Goal: Ask a question

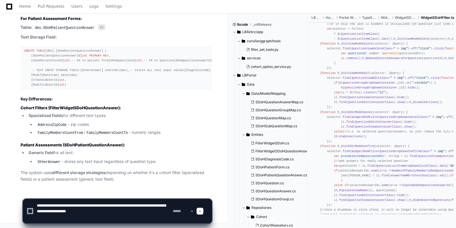
scroll to position [2, 0]
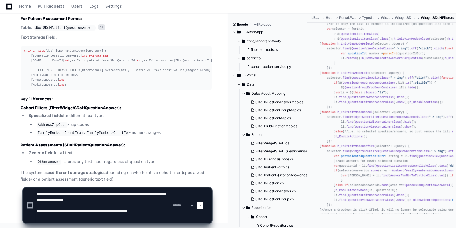
paste textarea "**********"
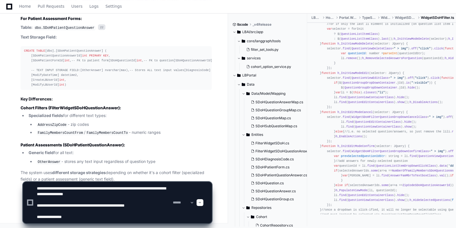
paste textarea "**********"
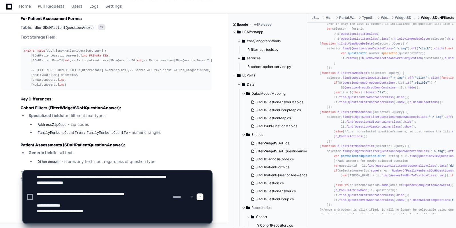
scroll to position [6, 0]
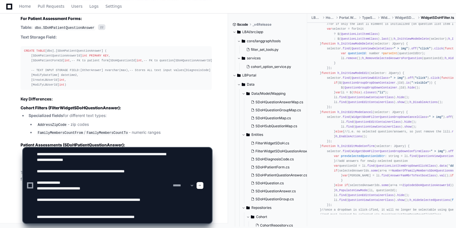
paste textarea "**********"
type textarea "**********"
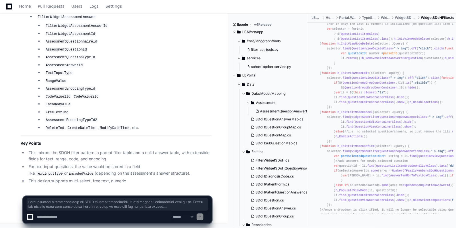
scroll to position [8481, 0]
click at [60, 214] on textarea at bounding box center [104, 217] width 136 height 13
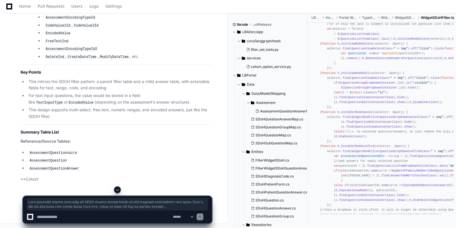
scroll to position [8496, 0]
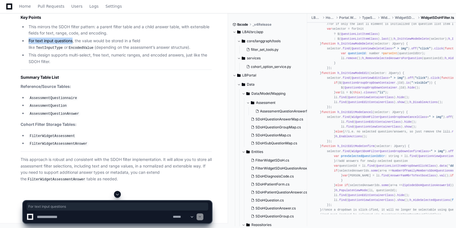
click at [29, 51] on li "For text input questions, the value would be stored in a field like TextInputTy…" at bounding box center [119, 44] width 185 height 13
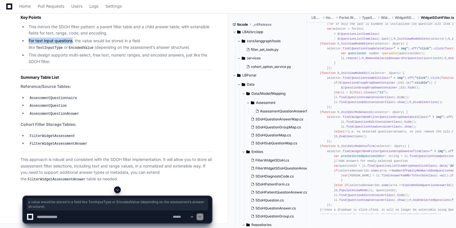
drag, startPoint x: 78, startPoint y: 152, endPoint x: 154, endPoint y: 160, distance: 76.1
click at [154, 51] on li "For text input questions, the value would be stored in a field like TextInputTy…" at bounding box center [119, 44] width 185 height 13
click at [129, 51] on li "For text input questions, the value would be stored in a field like TextInputTy…" at bounding box center [119, 44] width 185 height 13
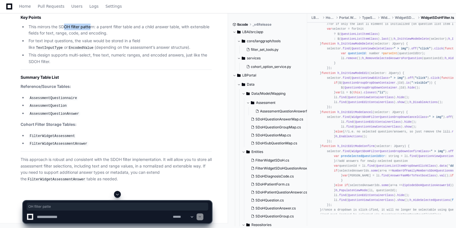
drag, startPoint x: 65, startPoint y: 139, endPoint x: 90, endPoint y: 139, distance: 25.1
click at [90, 37] on li "This mirrors the SDOH filter pattern: a parent filter table and a child answer …" at bounding box center [119, 30] width 185 height 13
drag, startPoint x: 29, startPoint y: 139, endPoint x: 96, endPoint y: 139, distance: 66.5
click at [96, 37] on li "This mirrors the SDOH filter pattern: a parent filter table and a child answer …" at bounding box center [119, 30] width 185 height 13
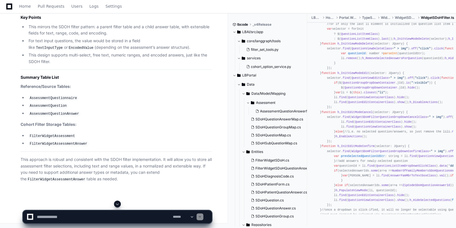
click at [96, 37] on li "This mirrors the SDOH filter pattern: a parent filter table and a child answer …" at bounding box center [119, 30] width 185 height 13
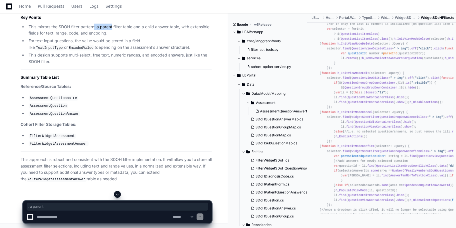
drag, startPoint x: 96, startPoint y: 139, endPoint x: 110, endPoint y: 140, distance: 14.6
click at [110, 37] on li "This mirrors the SDOH filter pattern: a parent filter table and a child answer …" at bounding box center [119, 30] width 185 height 13
drag, startPoint x: 29, startPoint y: 140, endPoint x: 54, endPoint y: 140, distance: 25.1
click at [54, 37] on li "This mirrors the SDOH filter pattern: a parent filter table and a child answer …" at bounding box center [119, 30] width 185 height 13
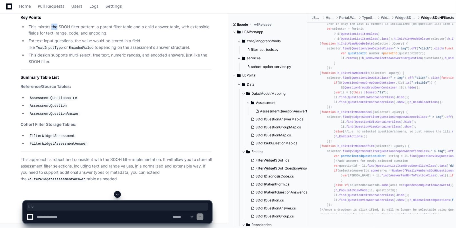
click at [54, 37] on li "This mirrors the SDOH filter pattern: a parent filter table and a child answer …" at bounding box center [119, 30] width 185 height 13
drag, startPoint x: 29, startPoint y: 139, endPoint x: 94, endPoint y: 141, distance: 65.4
click at [94, 37] on li "This mirrors the SDOH filter pattern: a parent filter table and a child answer …" at bounding box center [119, 30] width 185 height 13
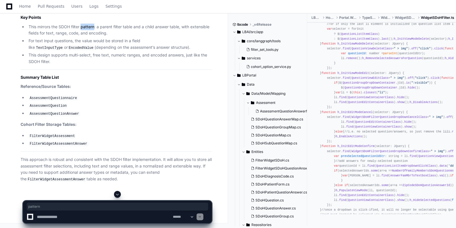
click at [94, 37] on li "This mirrors the SDOH filter pattern: a parent filter table and a child answer …" at bounding box center [119, 30] width 185 height 13
drag, startPoint x: 28, startPoint y: 140, endPoint x: 93, endPoint y: 138, distance: 65.4
click at [93, 37] on li "This mirrors the SDOH filter pattern: a parent filter table and a child answer …" at bounding box center [119, 30] width 185 height 13
click at [65, 37] on li "This mirrors the SDOH filter pattern: a parent filter table and a child answer …" at bounding box center [119, 30] width 185 height 13
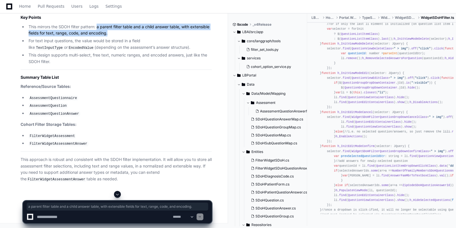
drag, startPoint x: 97, startPoint y: 137, endPoint x: 120, endPoint y: 145, distance: 23.9
click at [120, 37] on li "This mirrors the SDOH filter pattern: a parent filter table and a child answer …" at bounding box center [119, 30] width 185 height 13
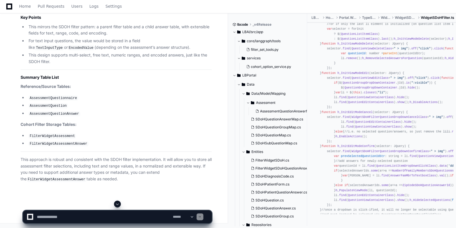
click at [95, 37] on li "This mirrors the SDOH filter pattern: a parent filter table and a child answer …" at bounding box center [119, 30] width 185 height 13
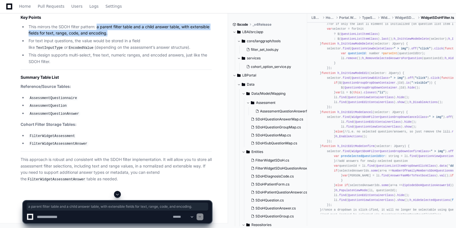
drag, startPoint x: 97, startPoint y: 139, endPoint x: 109, endPoint y: 144, distance: 13.0
click at [109, 37] on li "This mirrors the SDOH filter pattern: a parent filter table and a child answer …" at bounding box center [119, 30] width 185 height 13
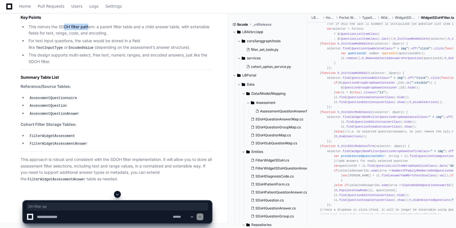
drag, startPoint x: 66, startPoint y: 141, endPoint x: 91, endPoint y: 139, distance: 24.9
click at [91, 37] on li "This mirrors the SDOH filter pattern: a parent filter table and a child answer …" at bounding box center [119, 30] width 185 height 13
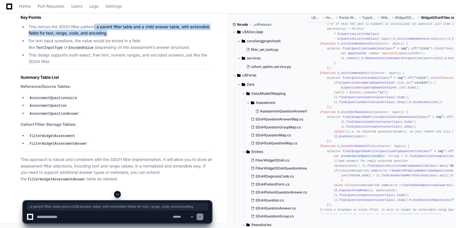
drag, startPoint x: 96, startPoint y: 139, endPoint x: 110, endPoint y: 143, distance: 14.7
click at [110, 37] on li "This mirrors the SDOH filter pattern: a parent filter table and a child answer …" at bounding box center [119, 30] width 185 height 13
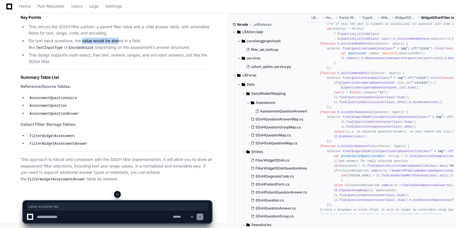
drag, startPoint x: 83, startPoint y: 127, endPoint x: 119, endPoint y: 127, distance: 36.0
click at [119, 51] on li "For text input questions, the value would be stored in a field like TextInputTy…" at bounding box center [119, 44] width 185 height 13
click at [52, 65] on li "This design supports multi-select, free text, numeric ranges, and encoded answe…" at bounding box center [119, 58] width 185 height 13
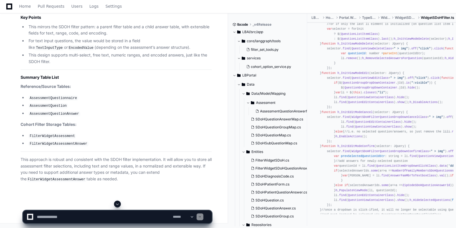
click at [52, 65] on li "This design supports multi-select, free text, numeric ranges, and encoded answe…" at bounding box center [119, 58] width 185 height 13
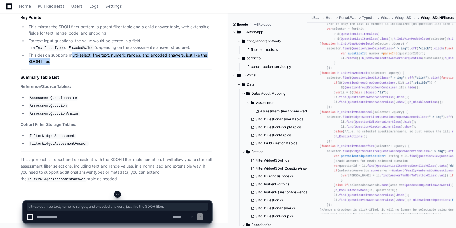
drag, startPoint x: 73, startPoint y: 141, endPoint x: 134, endPoint y: 151, distance: 61.3
click at [134, 65] on li "This design supports multi-select, free text, numeric ranges, and encoded answe…" at bounding box center [119, 58] width 185 height 13
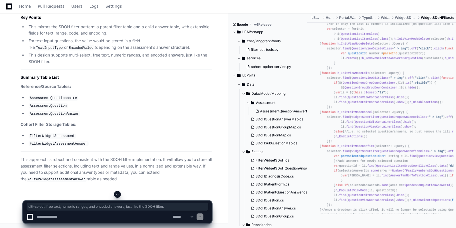
click at [46, 101] on code "AssessmentQuestionnaire" at bounding box center [54, 98] width 50 height 5
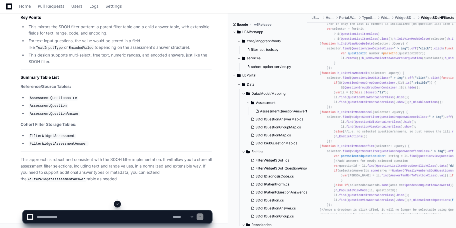
click at [55, 139] on code "FilterWidgetAssessment" at bounding box center [52, 136] width 47 height 5
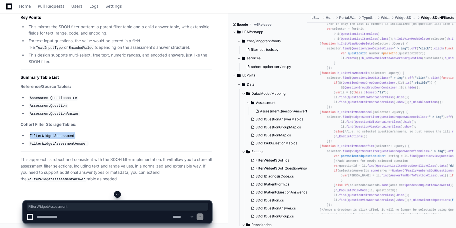
click at [55, 139] on code "FilterWidgetAssessment" at bounding box center [52, 136] width 47 height 5
click at [58, 147] on code "FilterWidgetAssessmentAnswer" at bounding box center [59, 143] width 60 height 5
click at [62, 161] on p "This approach is robust and consistent with the SDOH filter implementation. It …" at bounding box center [116, 169] width 191 height 26
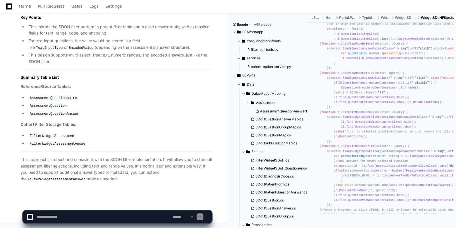
click at [101, 160] on p "This approach is robust and consistent with the SDOH filter implementation. It …" at bounding box center [116, 169] width 191 height 26
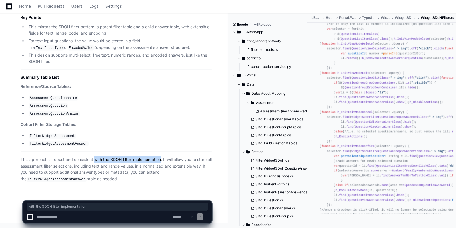
drag, startPoint x: 101, startPoint y: 160, endPoint x: 142, endPoint y: 159, distance: 41.7
click at [142, 159] on p "This approach is robust and consistent with the SDOH filter implementation. It …" at bounding box center [116, 169] width 191 height 26
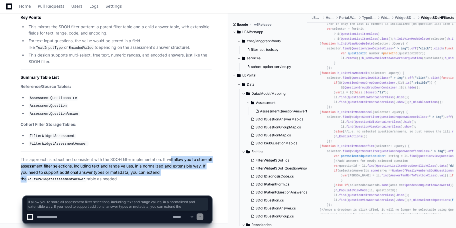
drag, startPoint x: 172, startPoint y: 158, endPoint x: 189, endPoint y: 172, distance: 21.9
click at [189, 172] on p "This approach is robust and consistent with the SDOH filter implementation. It …" at bounding box center [116, 169] width 191 height 26
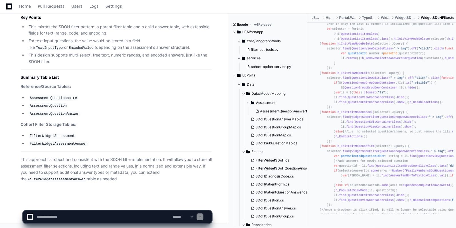
click at [60, 179] on code "FilterWidgetAssessmentAnswer" at bounding box center [57, 179] width 60 height 5
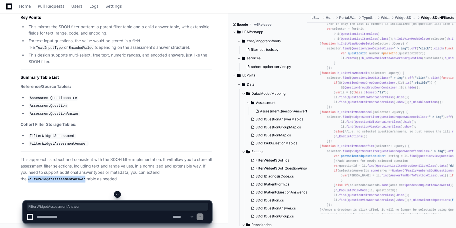
scroll to position [8441, 0]
click at [59, 219] on textarea at bounding box center [104, 217] width 136 height 13
copy code "FilterWidgetAssessmentAnswer"
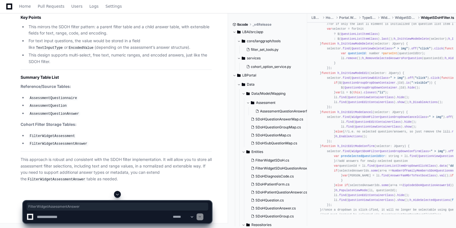
click at [53, 220] on textarea at bounding box center [104, 217] width 136 height 13
paste textarea "**********"
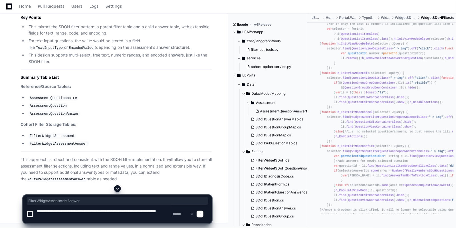
click at [157, 211] on textarea at bounding box center [104, 214] width 136 height 18
click at [104, 217] on textarea at bounding box center [104, 214] width 136 height 18
type textarea "**********"
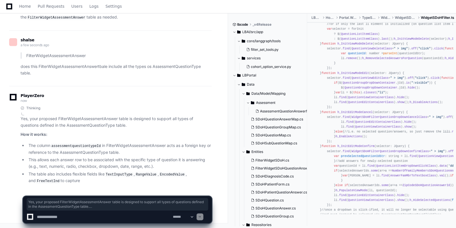
scroll to position [8764, 0]
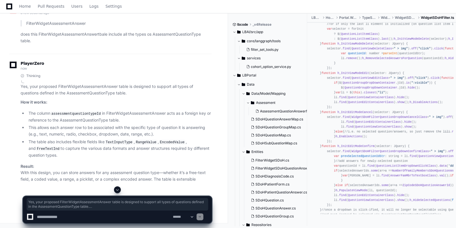
click at [65, 217] on textarea at bounding box center [104, 217] width 136 height 13
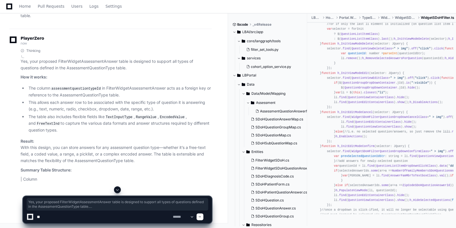
type textarea "*"
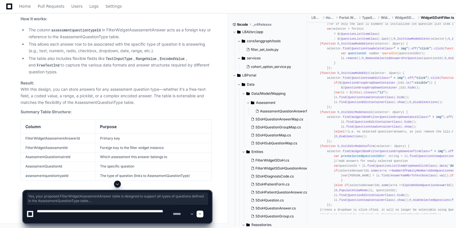
type textarea "**********"
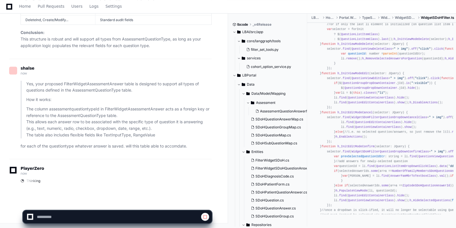
scroll to position [9117, 0]
click at [34, 181] on span "Thinking" at bounding box center [33, 181] width 14 height 5
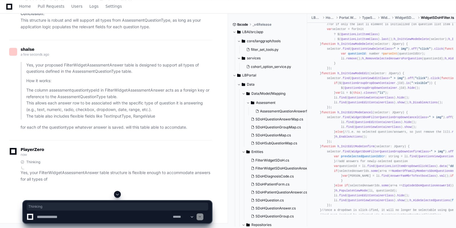
scroll to position [9135, 0]
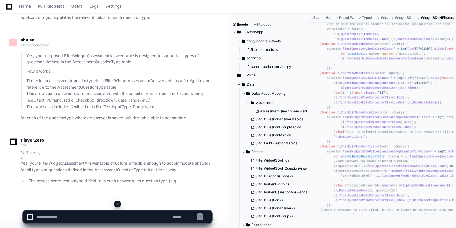
click at [161, 176] on div "Thinking Yes, your FilterWidgetAssessmentAnswer table structure is flexible eno…" at bounding box center [116, 168] width 191 height 34
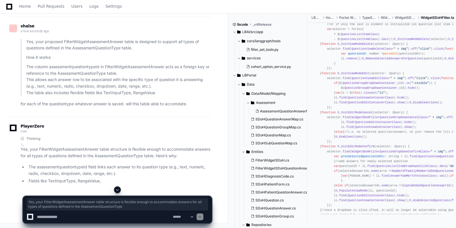
scroll to position [9159, 0]
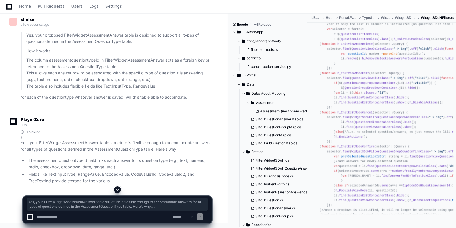
drag, startPoint x: 96, startPoint y: 180, endPoint x: 82, endPoint y: 169, distance: 17.9
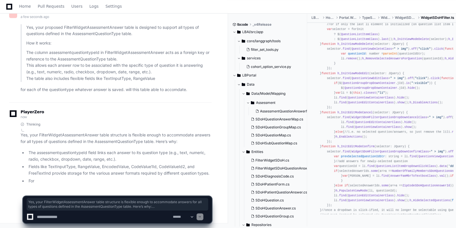
scroll to position [9173, 0]
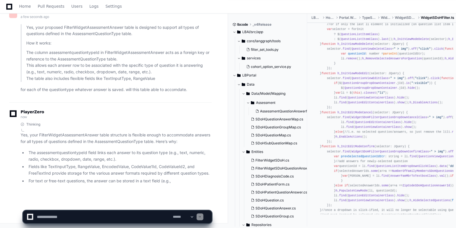
drag, startPoint x: 65, startPoint y: 168, endPoint x: 92, endPoint y: 169, distance: 27.1
click at [92, 169] on li "Fields like TextInputType, RangeValue, EncodedValue, CodeValue1Id, CodeValueId2…" at bounding box center [119, 170] width 185 height 13
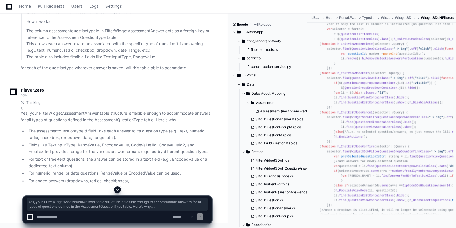
drag, startPoint x: 48, startPoint y: 176, endPoint x: 141, endPoint y: 173, distance: 93.1
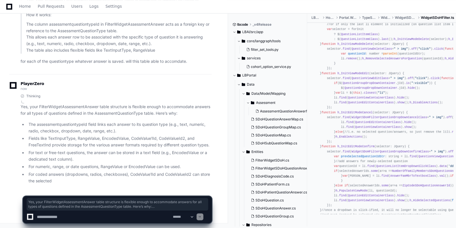
scroll to position [9197, 0]
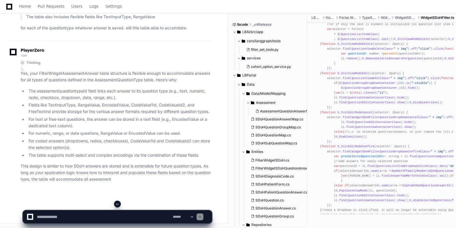
drag, startPoint x: 91, startPoint y: 156, endPoint x: 143, endPoint y: 156, distance: 51.7
click at [51, 129] on li "For text or free-text questions, the answer can be stored in a text field (e.g.…" at bounding box center [119, 122] width 185 height 13
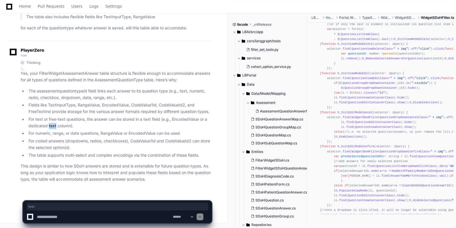
scroll to position [9235, 0]
click at [49, 218] on textarea at bounding box center [104, 217] width 136 height 13
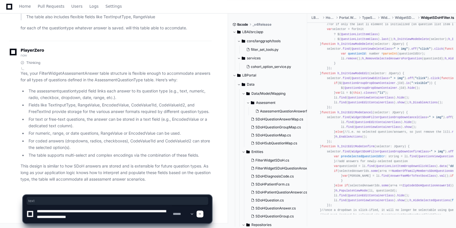
type textarea "**********"
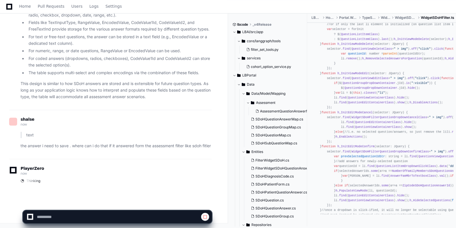
scroll to position [9321, 0]
click at [50, 143] on p "the answer i need to save . where can i do that if it answered form the assessm…" at bounding box center [116, 146] width 191 height 7
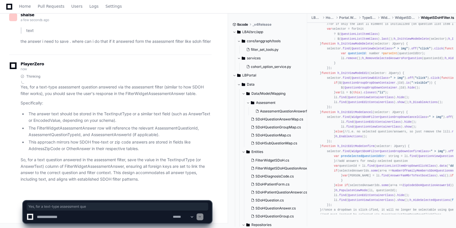
scroll to position [9426, 0]
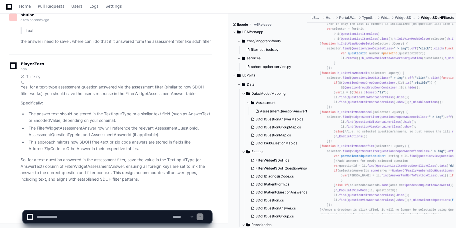
click at [90, 168] on p "So, for a text question answered in the assessment filter, save the value in th…" at bounding box center [116, 170] width 191 height 26
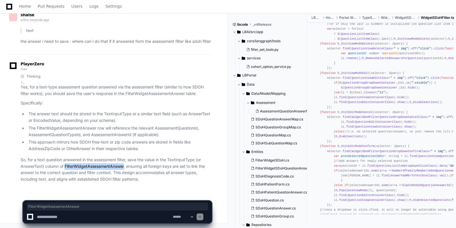
click at [90, 168] on p "So, for a text question answered in the assessment filter, save the value in th…" at bounding box center [116, 170] width 191 height 26
drag, startPoint x: 124, startPoint y: 174, endPoint x: 145, endPoint y: 173, distance: 20.6
click at [145, 173] on p "So, for a text question answered in the assessment filter, save the value in th…" at bounding box center [116, 170] width 191 height 26
click at [66, 216] on textarea at bounding box center [104, 217] width 136 height 13
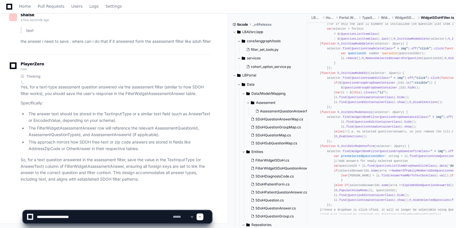
click at [38, 162] on p "So, for a text question answered in the assessment filter, save the value in th…" at bounding box center [116, 170] width 191 height 26
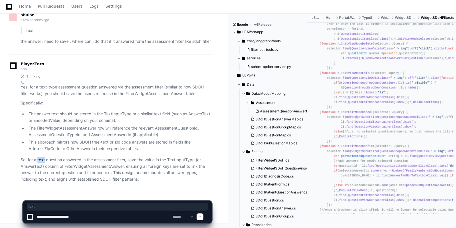
click at [38, 162] on p "So, for a text question answered in the assessment filter, save the value in th…" at bounding box center [116, 170] width 191 height 26
drag, startPoint x: 53, startPoint y: 162, endPoint x: 98, endPoint y: 160, distance: 45.5
click at [98, 160] on p "So, for a text question answered in the assessment filter, save the value in th…" at bounding box center [116, 170] width 191 height 26
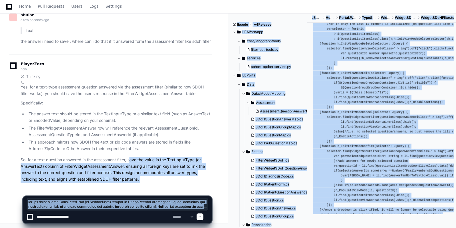
drag, startPoint x: 131, startPoint y: 160, endPoint x: 77, endPoint y: 216, distance: 77.8
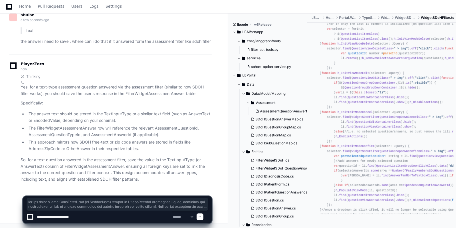
click at [77, 216] on textarea at bounding box center [104, 217] width 136 height 13
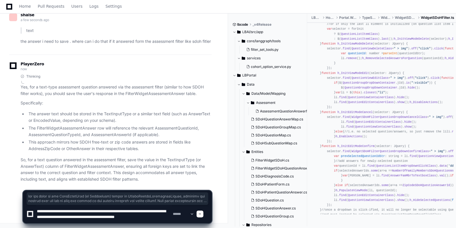
scroll to position [2, 0]
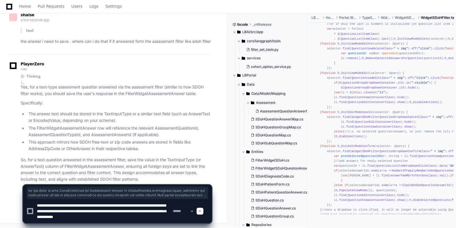
click at [143, 213] on textarea at bounding box center [104, 211] width 136 height 24
click at [48, 221] on textarea at bounding box center [104, 211] width 136 height 24
click at [64, 223] on textarea at bounding box center [104, 211] width 136 height 24
click at [105, 221] on textarea at bounding box center [104, 211] width 136 height 24
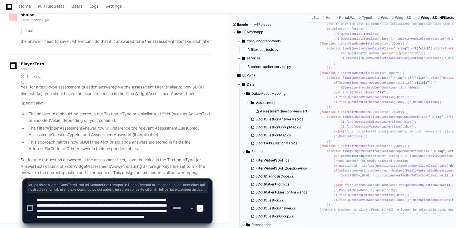
type textarea "**********"
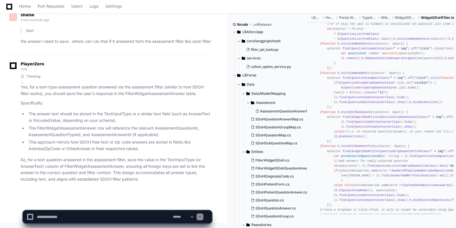
scroll to position [0, 0]
click at [162, 182] on p "So, for a text question answered in the assessment filter, save the value in th…" at bounding box center [116, 170] width 191 height 26
click at [137, 172] on p "So, for a text question answered in the assessment filter, save the value in th…" at bounding box center [116, 170] width 191 height 26
click at [109, 146] on li "This approach mirrors how SDOH free-text or zip code answers are stored in fiel…" at bounding box center [119, 145] width 185 height 13
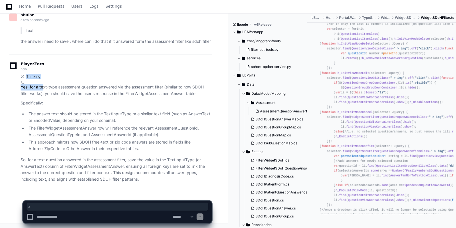
drag, startPoint x: 42, startPoint y: 89, endPoint x: 53, endPoint y: 49, distance: 41.4
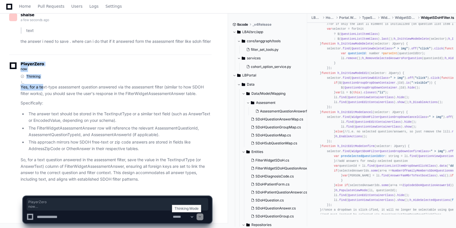
click at [194, 218] on select "**********" at bounding box center [183, 217] width 22 height 4
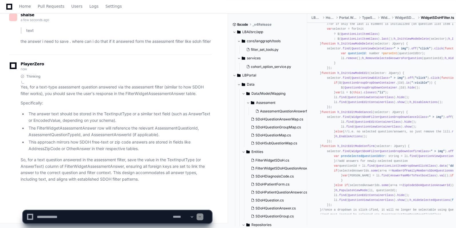
click at [118, 169] on p "So, for a text question answered in the assessment filter, save the value in th…" at bounding box center [116, 170] width 191 height 26
click at [62, 219] on textarea at bounding box center [104, 217] width 136 height 13
paste textarea "**********"
type textarea "**********"
type textarea "*"
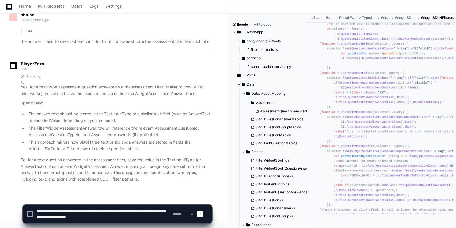
click at [124, 216] on textarea at bounding box center [104, 214] width 136 height 18
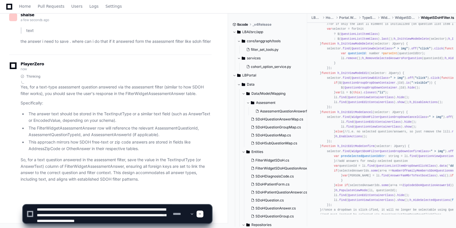
type textarea "**********"
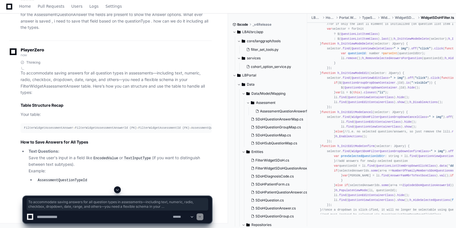
scroll to position [9638, 0]
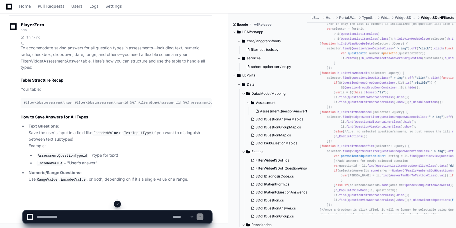
drag, startPoint x: 129, startPoint y: 66, endPoint x: 125, endPoint y: 66, distance: 4.0
click at [124, 65] on p "To accommodate saving answers for all question types in assessments—including t…" at bounding box center [116, 58] width 191 height 26
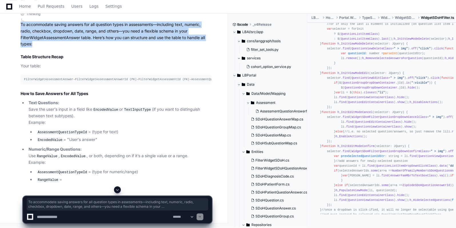
drag, startPoint x: 125, startPoint y: 66, endPoint x: 146, endPoint y: 79, distance: 24.9
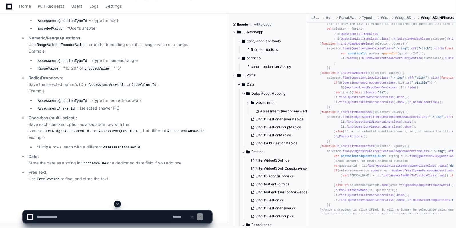
scroll to position [9770, 0]
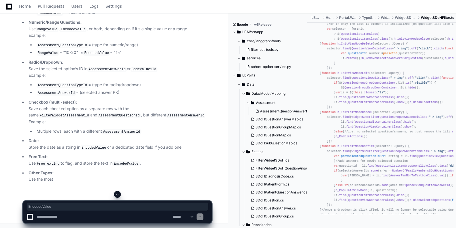
click at [48, 16] on code "EncodedValue" at bounding box center [50, 13] width 27 height 5
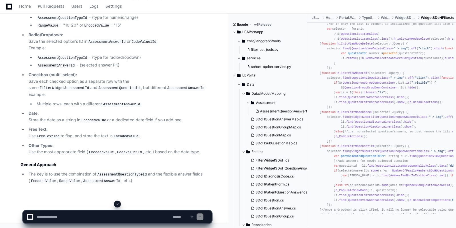
scroll to position [9840, 0]
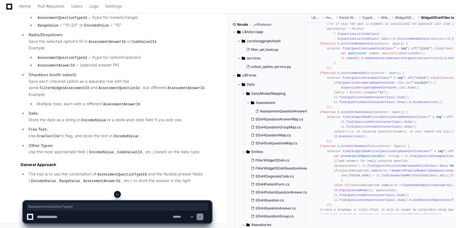
click at [62, 61] on code "AssessmentQuestionTypeId" at bounding box center [63, 57] width 52 height 5
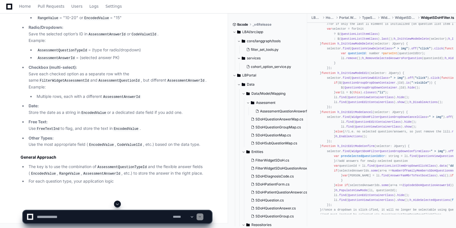
click at [59, 61] on code "AssessmentAnswerId" at bounding box center [56, 58] width 39 height 5
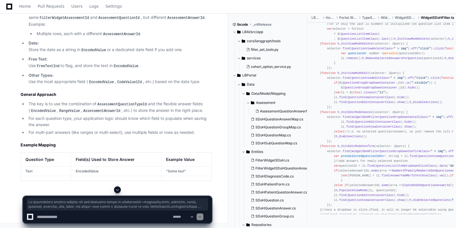
scroll to position [9954, 0]
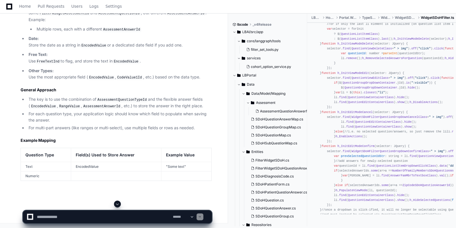
drag, startPoint x: 65, startPoint y: 143, endPoint x: 114, endPoint y: 138, distance: 49.1
click at [115, 103] on code "AssessmentQuestionTypeId" at bounding box center [122, 99] width 52 height 5
drag, startPoint x: 114, startPoint y: 138, endPoint x: 59, endPoint y: 143, distance: 55.4
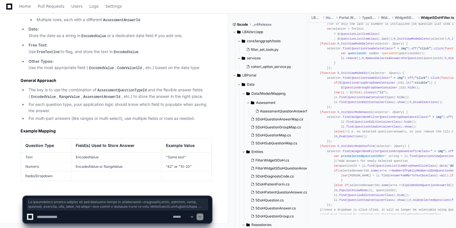
scroll to position [10001, 0]
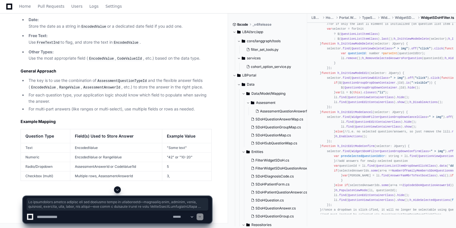
drag, startPoint x: 72, startPoint y: 177, endPoint x: 78, endPoint y: 175, distance: 6.1
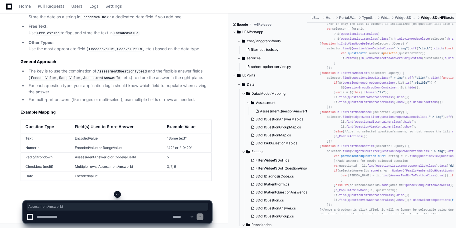
drag, startPoint x: 85, startPoint y: 178, endPoint x: 120, endPoint y: 178, distance: 35.1
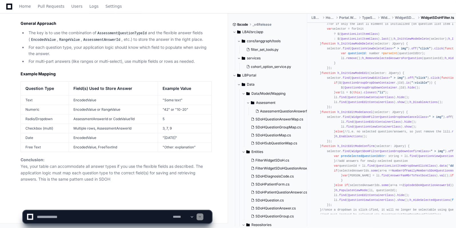
scroll to position [10058, 0]
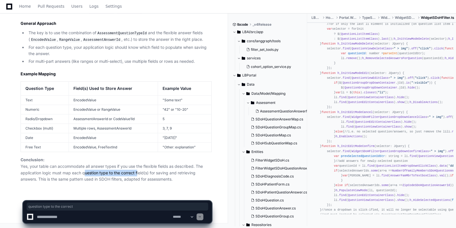
click at [136, 174] on p "Conclusion: Yes, your table can accommodate all answer types if you use the fle…" at bounding box center [116, 170] width 191 height 26
drag, startPoint x: 157, startPoint y: 174, endPoint x: 191, endPoint y: 181, distance: 34.2
click at [191, 181] on p "Conclusion: Yes, your table can accommodate all answer types if you use the fle…" at bounding box center [116, 170] width 191 height 26
click at [71, 214] on textarea at bounding box center [104, 217] width 136 height 13
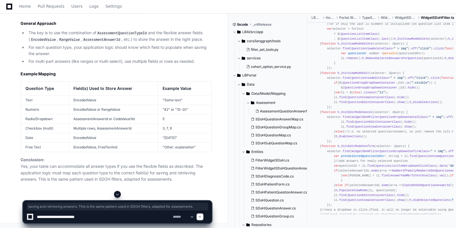
paste textarea "**********"
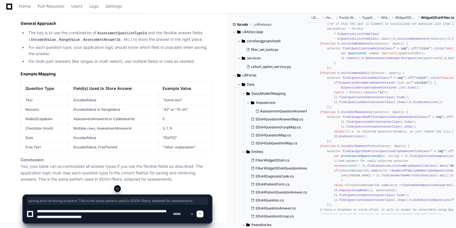
scroll to position [2, 0]
type textarea "**********"
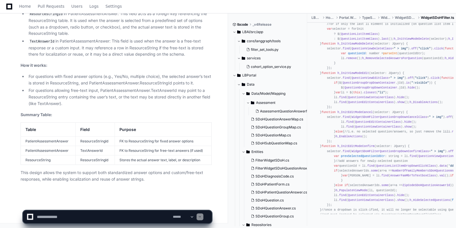
scroll to position [10388, 0]
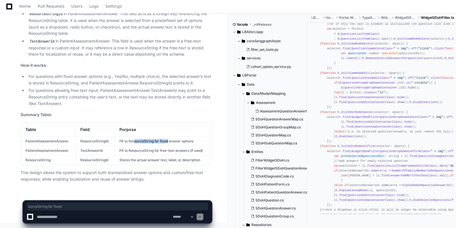
drag, startPoint x: 135, startPoint y: 142, endPoint x: 168, endPoint y: 141, distance: 33.2
click at [168, 141] on td "FK to ResourceString for fixed answer options" at bounding box center [163, 141] width 97 height 9
click at [56, 218] on textarea at bounding box center [104, 217] width 136 height 13
click at [94, 156] on td "TextAnswerId" at bounding box center [95, 150] width 39 height 9
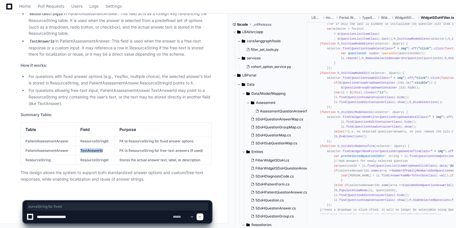
click at [94, 156] on td "TextAnswerId" at bounding box center [95, 150] width 39 height 9
copy td "TextAnswerId"
click at [77, 217] on textarea at bounding box center [104, 217] width 136 height 13
paste textarea "**********"
click at [124, 219] on textarea at bounding box center [104, 217] width 136 height 13
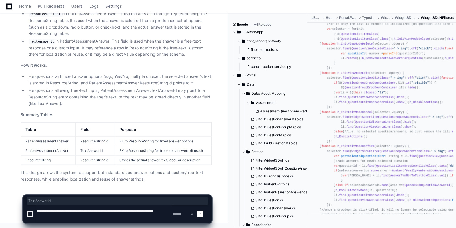
type textarea "**********"
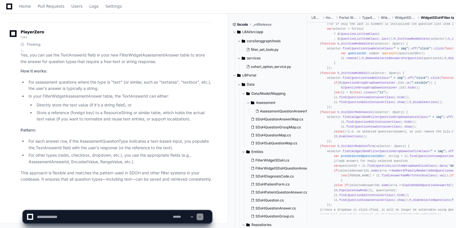
scroll to position [10611, 0]
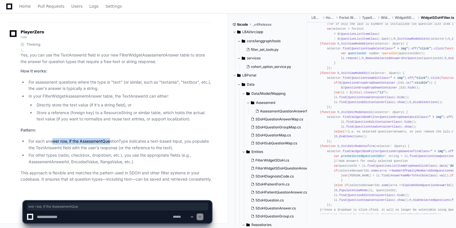
drag, startPoint x: 54, startPoint y: 136, endPoint x: 111, endPoint y: 135, distance: 57.4
click at [111, 138] on li "For each answer row, if the AssessmentQuestionType indicates a text-based input…" at bounding box center [119, 144] width 185 height 13
click at [52, 92] on li "For assessment questions where the type is "text" (or similar, such as "textare…" at bounding box center [119, 85] width 185 height 13
drag, startPoint x: 39, startPoint y: 76, endPoint x: 70, endPoint y: 76, distance: 30.6
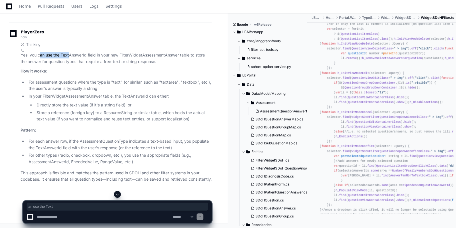
click at [70, 65] on p "Yes, you can use the TextAnswerId field in your new FilterWidgetAssessmentAnswe…" at bounding box center [116, 58] width 191 height 13
drag, startPoint x: 33, startPoint y: 72, endPoint x: 27, endPoint y: 75, distance: 6.4
click at [27, 75] on div "Thinking Yes, you can use the TextAnswerId field in your new FilterWidgetAssess…" at bounding box center [116, 112] width 191 height 141
click at [47, 65] on p "Yes, you can use the TextAnswerId field in your new FilterWidgetAssessmentAnswe…" at bounding box center [116, 58] width 191 height 13
drag, startPoint x: 47, startPoint y: 76, endPoint x: 80, endPoint y: 76, distance: 32.8
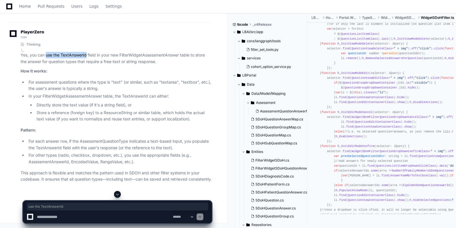
click at [80, 65] on p "Yes, you can use the TextAnswerId field in your new FilterWidgetAssessmentAnswe…" at bounding box center [116, 58] width 191 height 13
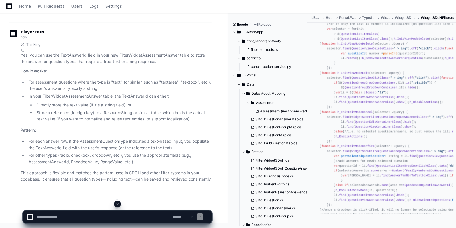
click at [154, 75] on p "How it works:" at bounding box center [116, 71] width 191 height 7
click at [64, 109] on li "Directly store the text value (if it's a string field), or" at bounding box center [123, 105] width 177 height 7
click at [86, 109] on li "Directly store the text value (if it's a string field), or" at bounding box center [123, 105] width 177 height 7
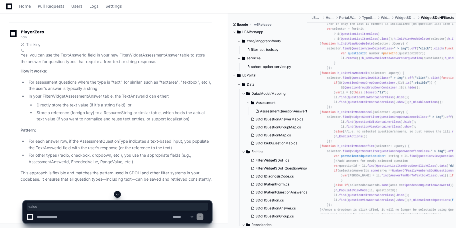
click at [69, 117] on li "In your FilterWidgetAssessmentAnswer table, the TextAnswerId can either: Direct…" at bounding box center [119, 107] width 185 height 29
click at [66, 109] on li "Directly store the text value (if it's a string field), or" at bounding box center [123, 105] width 177 height 7
drag, startPoint x: 66, startPoint y: 125, endPoint x: 102, endPoint y: 126, distance: 35.7
click at [102, 109] on li "Directly store the text value (if it's a string field), or" at bounding box center [123, 105] width 177 height 7
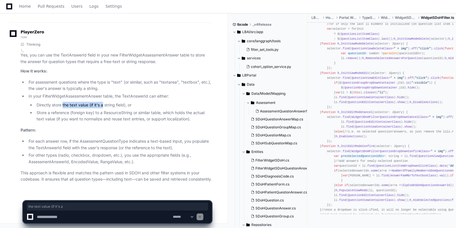
scroll to position [10611, 0]
drag, startPoint x: 46, startPoint y: 105, endPoint x: 73, endPoint y: 106, distance: 27.4
click at [73, 110] on li "Store a reference (foreign key) to a ResourceString or similar table, which hol…" at bounding box center [123, 116] width 177 height 13
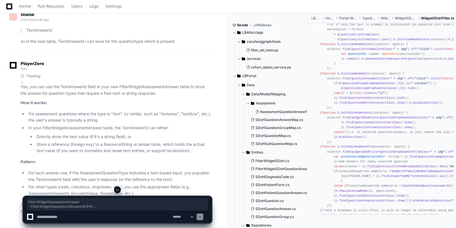
drag, startPoint x: 23, startPoint y: 91, endPoint x: 55, endPoint y: 183, distance: 96.8
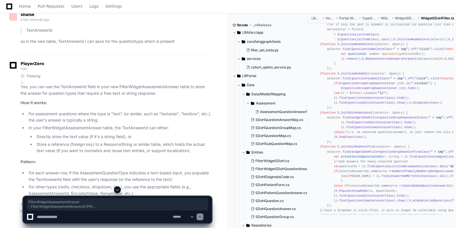
drag, startPoint x: 51, startPoint y: 187, endPoint x: 23, endPoint y: 93, distance: 97.5
copy div "FilterWidgetAssessmentAnswer - FilterWidgetAssessmentAnswerId (PK) - FilterWidg…"
